Goal: Information Seeking & Learning: Learn about a topic

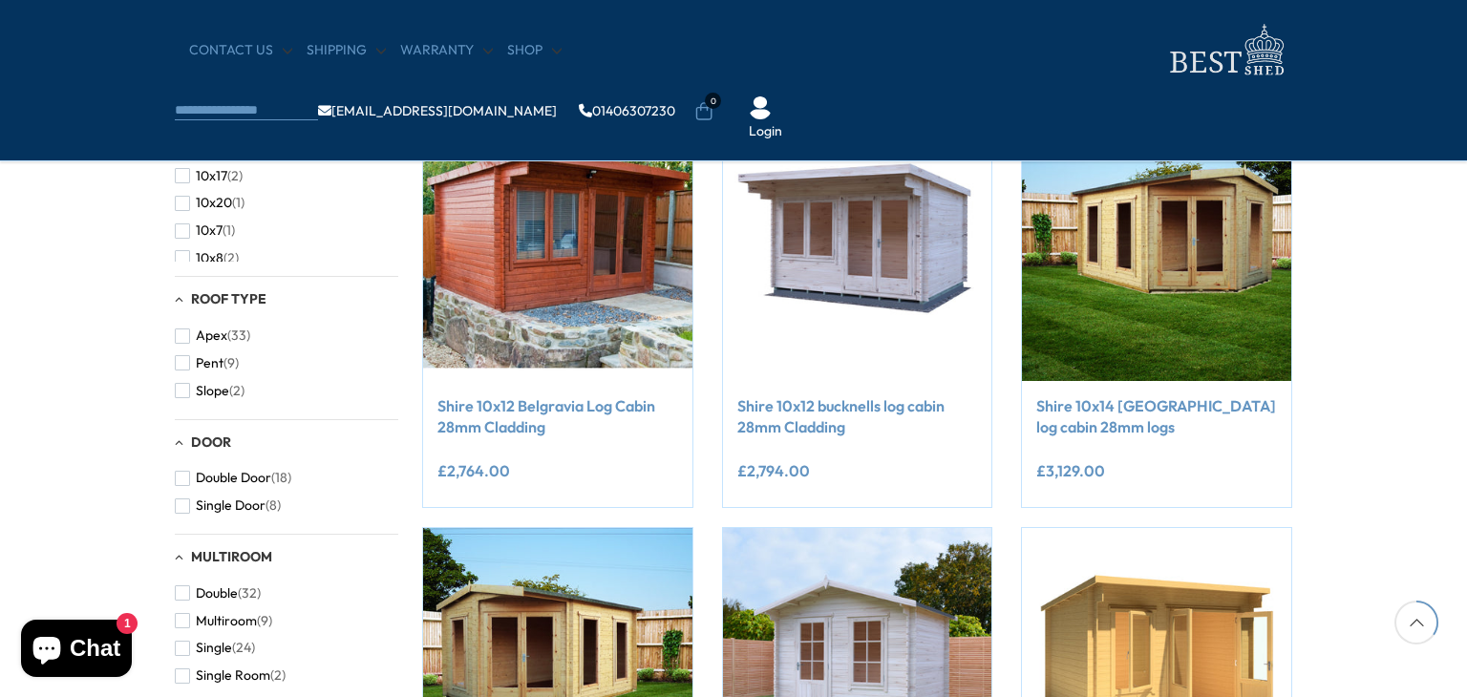
scroll to position [786, 0]
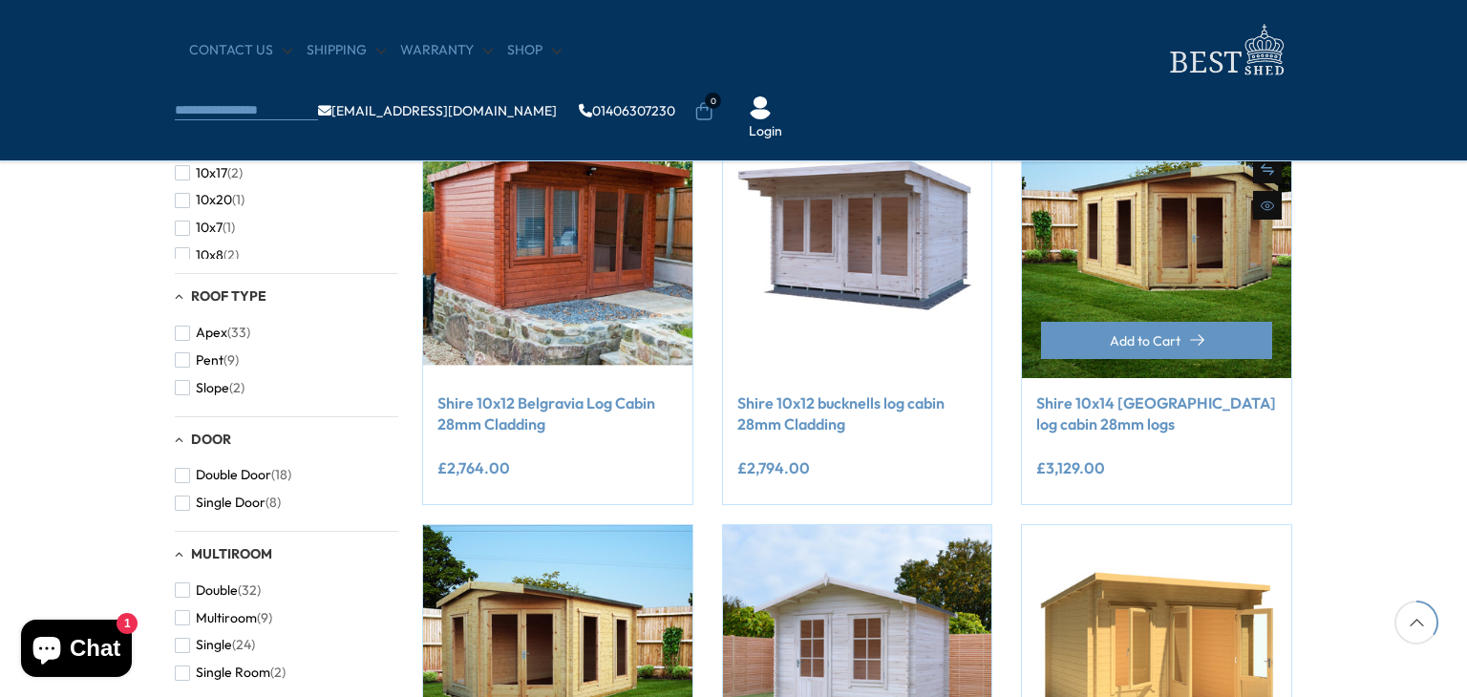
click at [1108, 418] on link "Shire 10x14 [GEOGRAPHIC_DATA] log cabin 28mm logs" at bounding box center [1156, 413] width 241 height 43
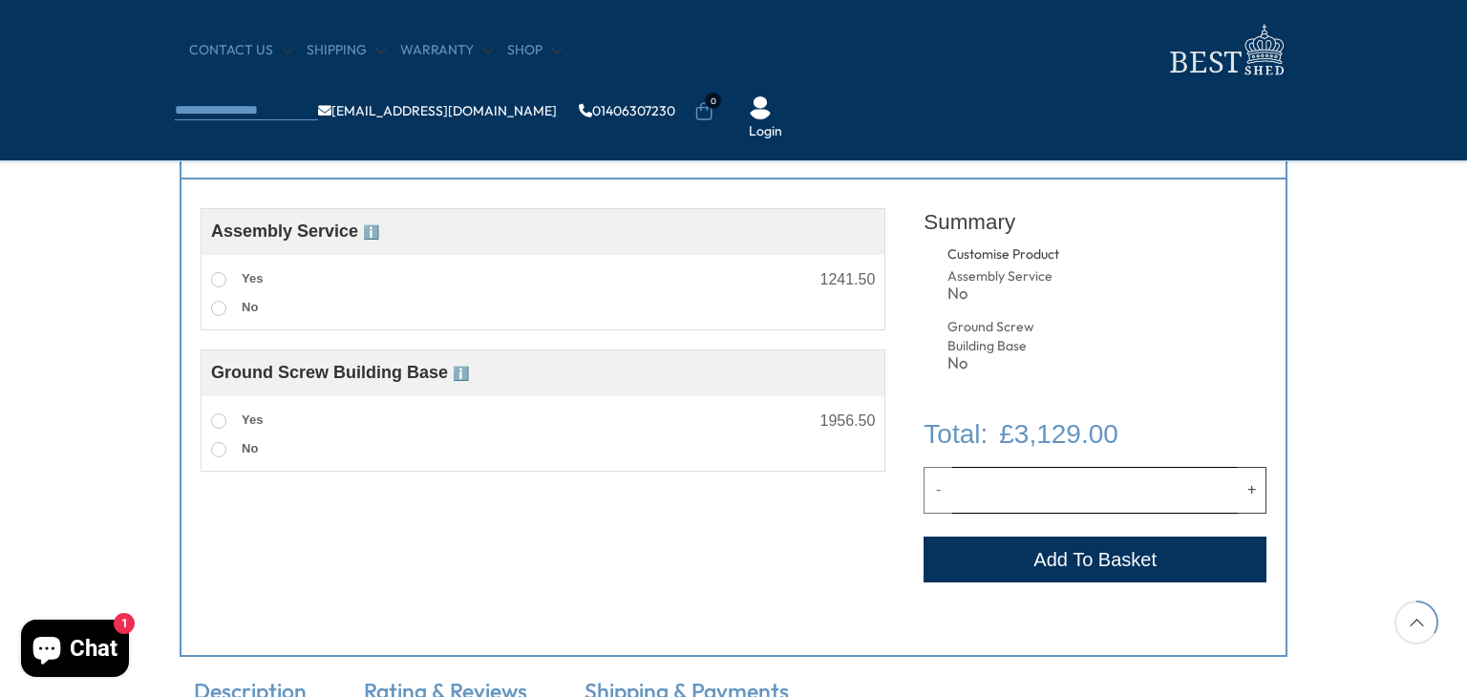
scroll to position [706, 0]
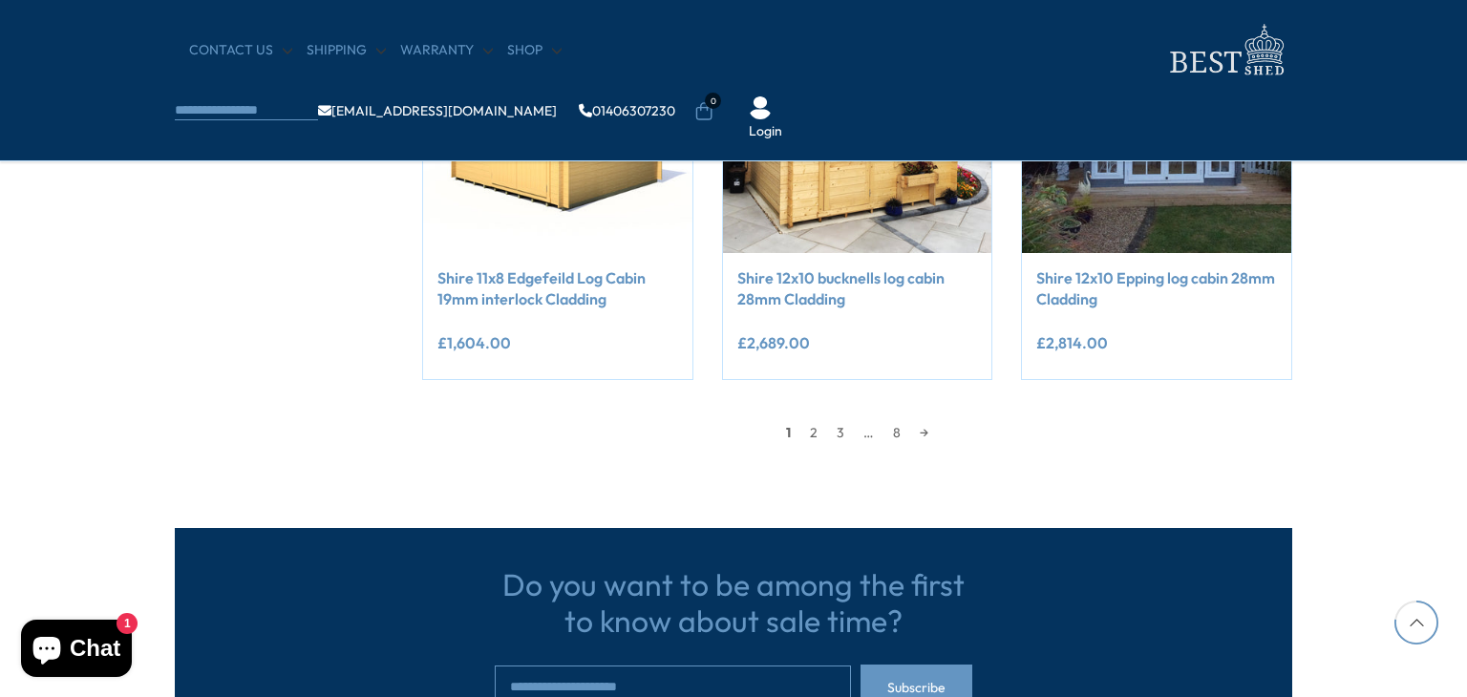
scroll to position [1747, 0]
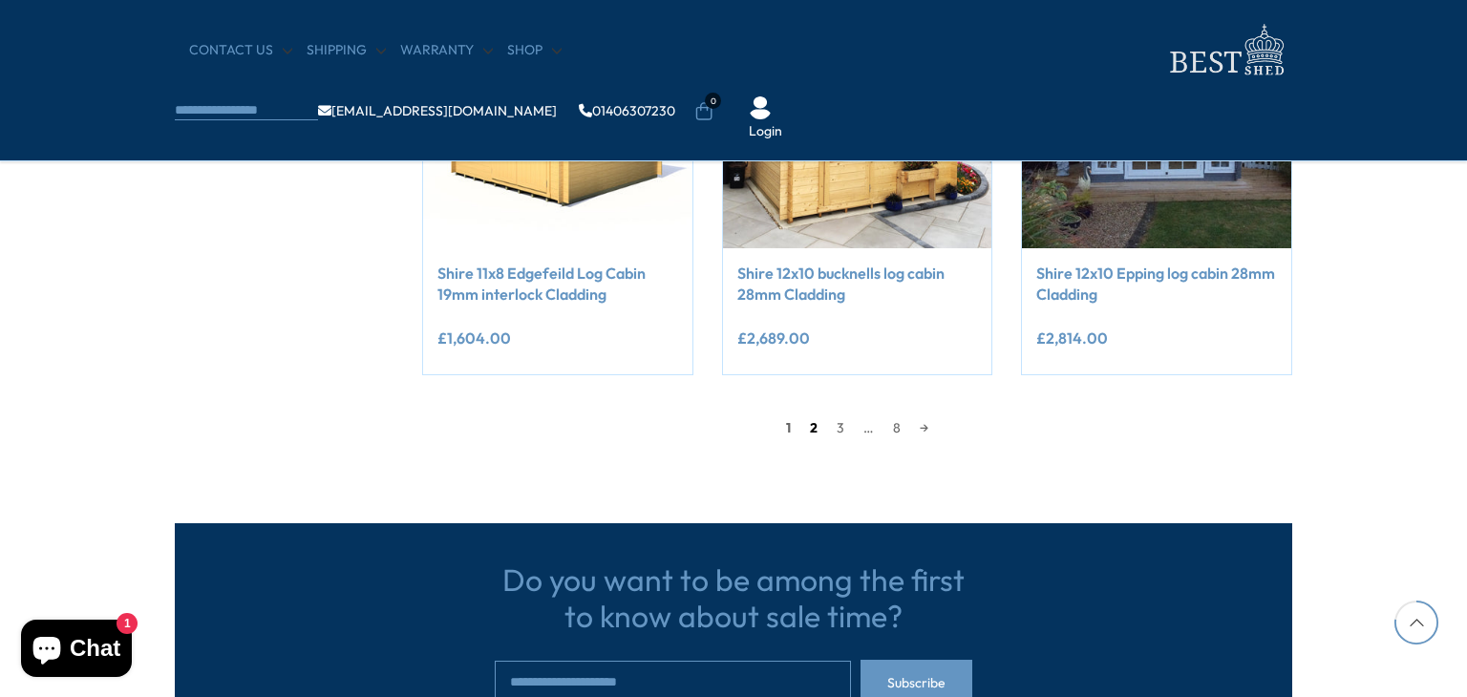
click at [819, 422] on link "2" at bounding box center [813, 427] width 27 height 29
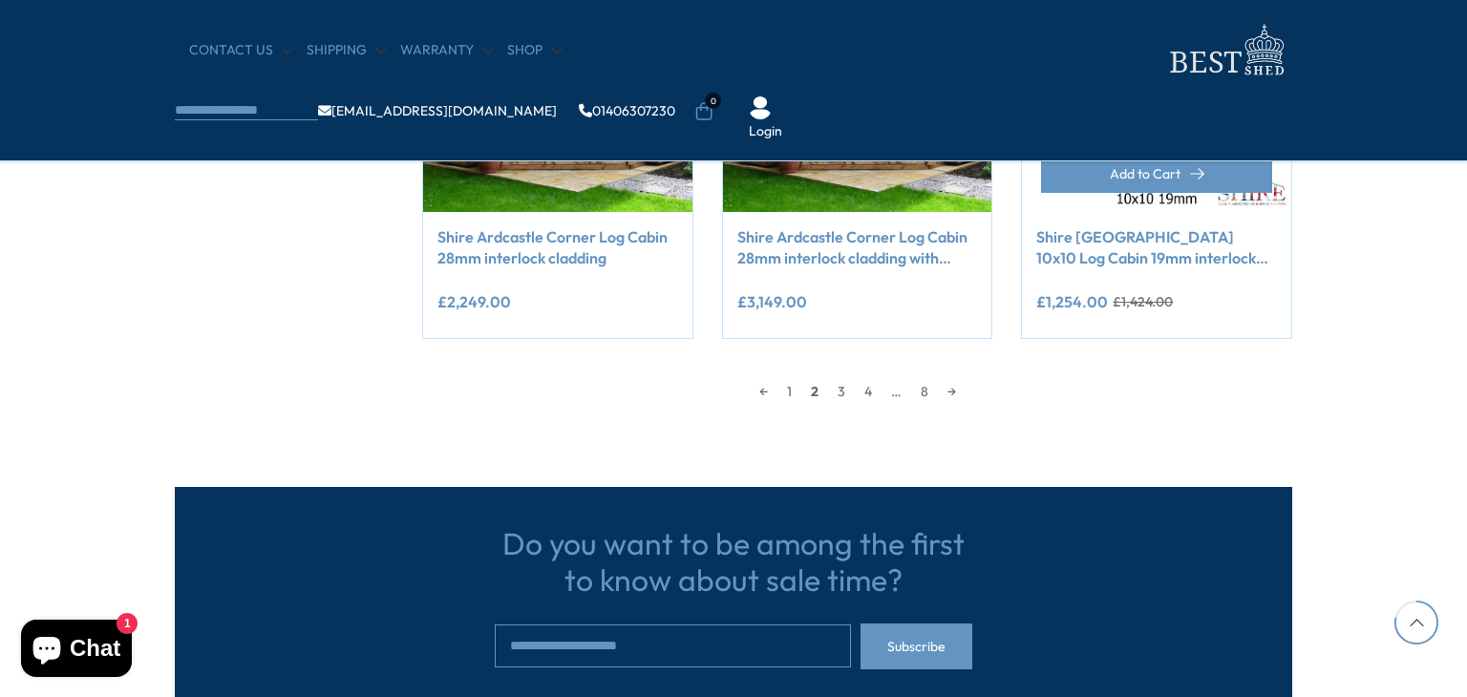
scroll to position [1784, 0]
click at [843, 390] on link "3" at bounding box center [841, 391] width 27 height 29
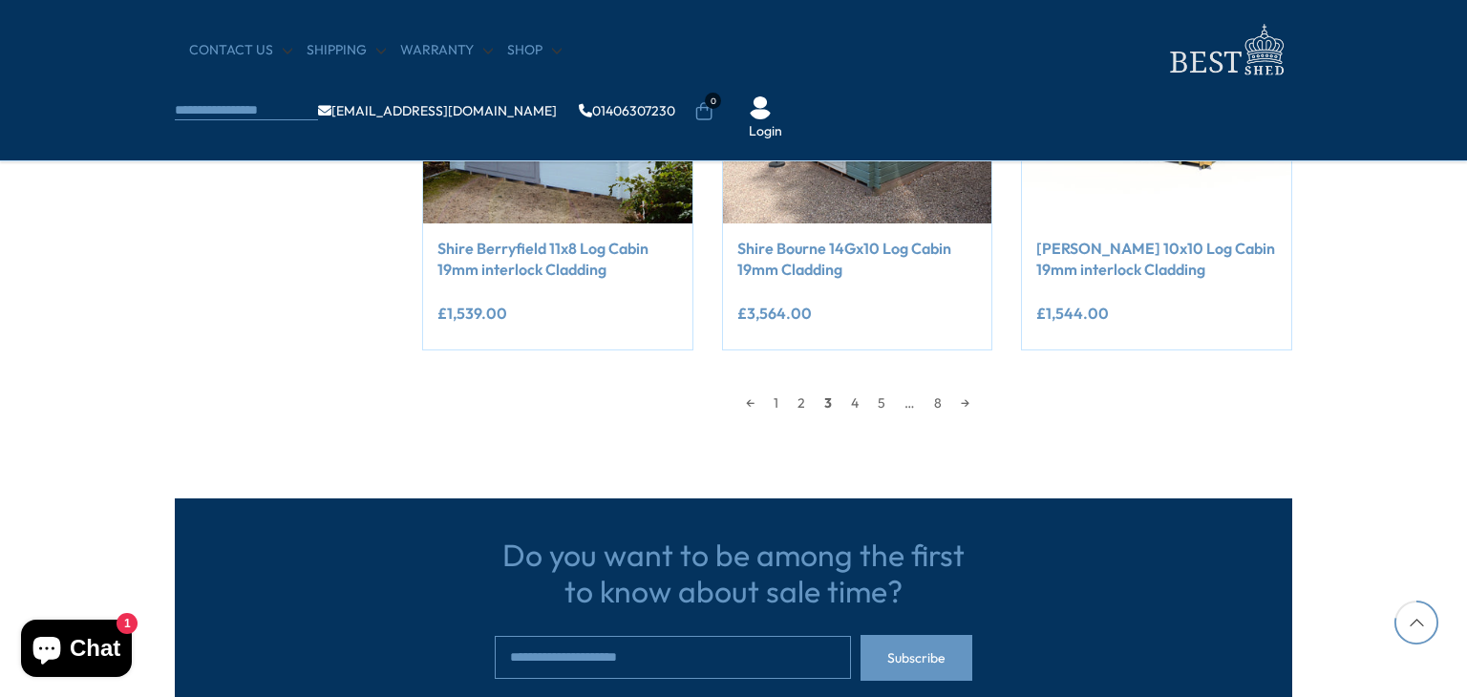
scroll to position [1773, 0]
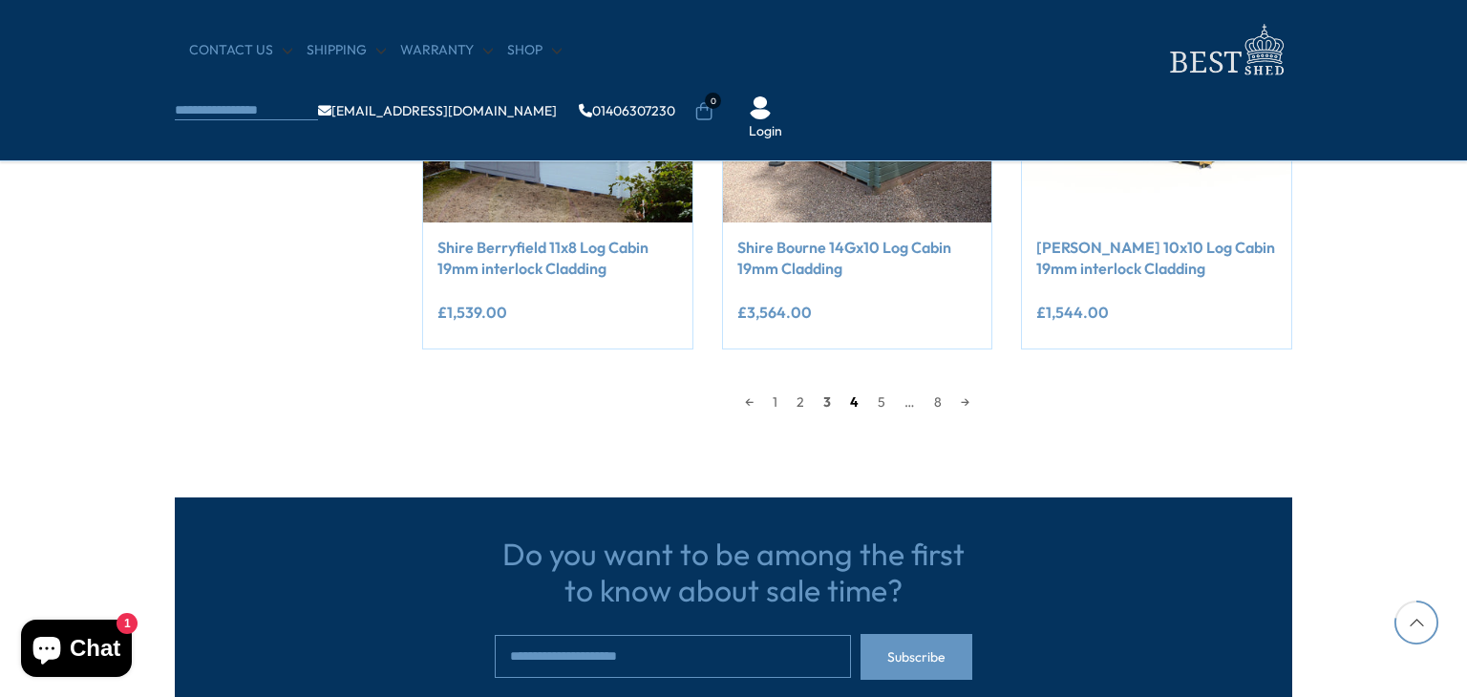
click at [855, 398] on link "4" at bounding box center [854, 402] width 28 height 29
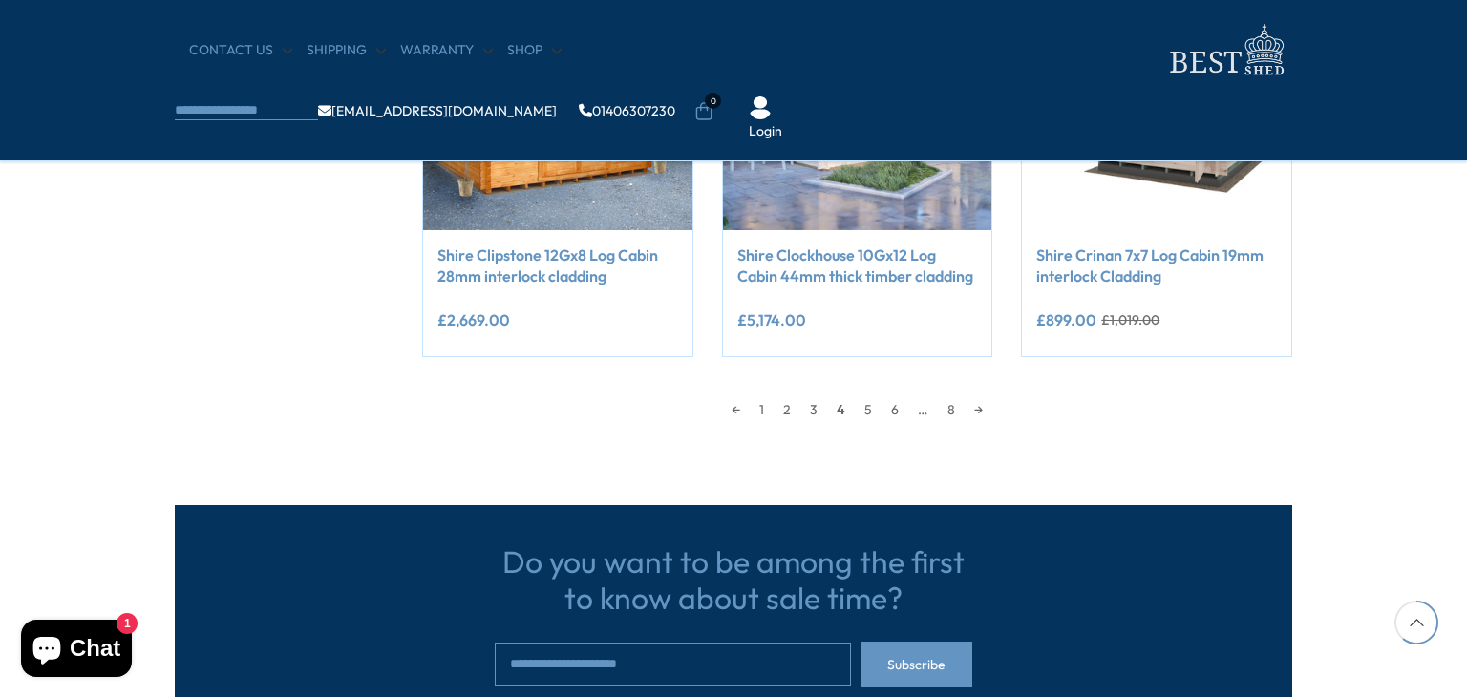
scroll to position [1790, 0]
